Goal: Complete application form

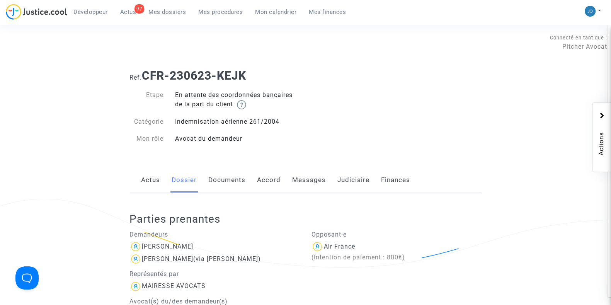
scroll to position [20, 0]
click at [161, 13] on span "Mes dossiers" at bounding box center [166, 11] width 37 height 7
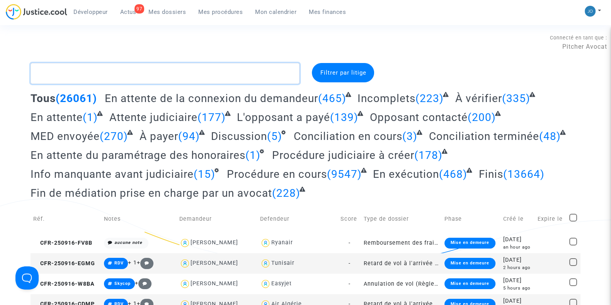
click at [137, 76] on textarea at bounding box center [165, 73] width 269 height 21
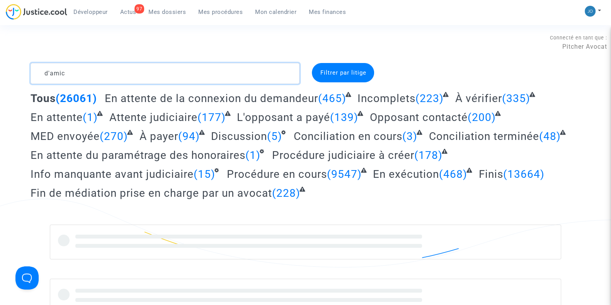
type textarea "d'amico"
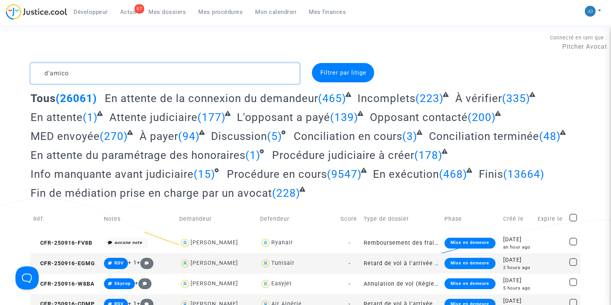
click at [217, 75] on textarea at bounding box center [165, 73] width 269 height 21
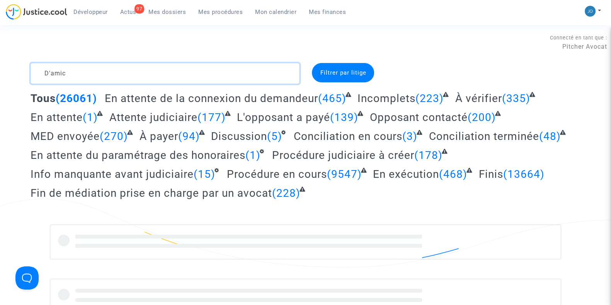
type textarea "D'amico"
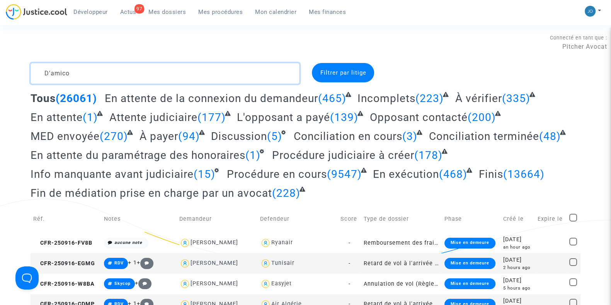
click at [243, 82] on textarea at bounding box center [165, 73] width 269 height 21
